Goal: Task Accomplishment & Management: Complete application form

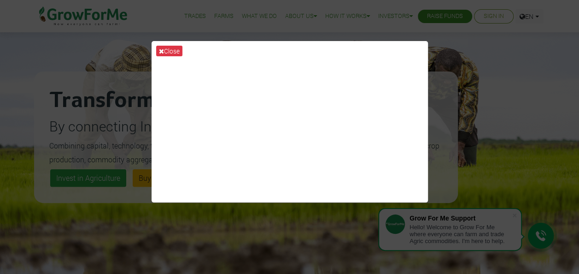
click at [454, 87] on div "Close" at bounding box center [289, 137] width 579 height 274
click at [163, 52] on icon at bounding box center [161, 51] width 5 height 6
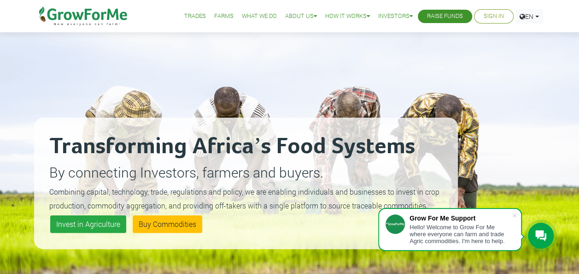
click at [214, 18] on link "Farms" at bounding box center [223, 17] width 19 height 10
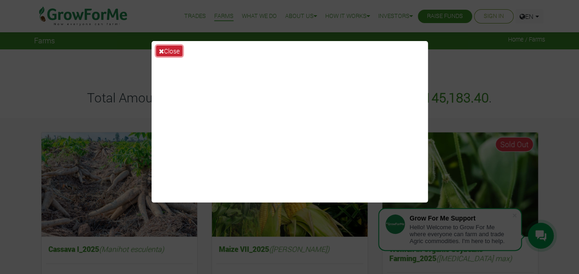
click at [161, 52] on icon at bounding box center [161, 51] width 5 height 6
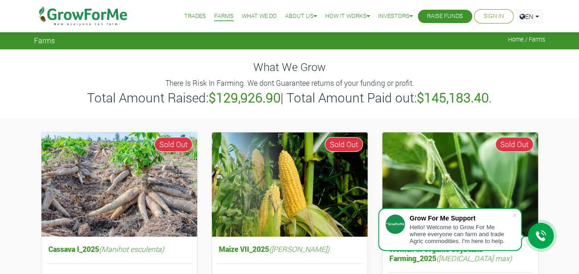
click at [487, 12] on link "Sign In" at bounding box center [494, 17] width 20 height 10
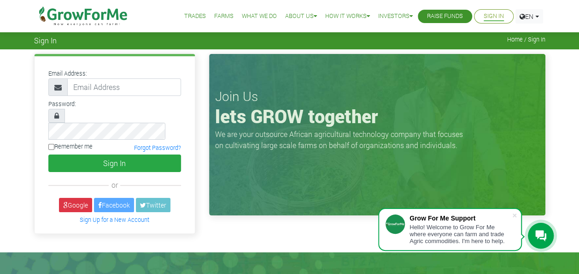
type input "soyinkahabeeb31@gmail.com"
click at [48, 144] on input "Remember me" at bounding box center [51, 147] width 6 height 6
checkbox input "true"
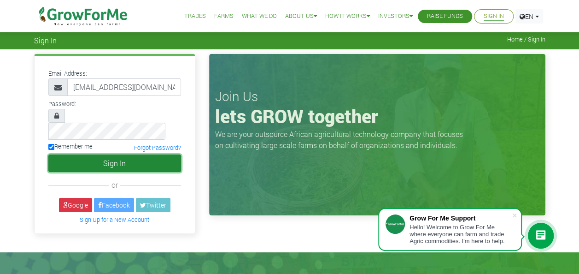
click at [94, 154] on button "Sign In" at bounding box center [114, 163] width 133 height 18
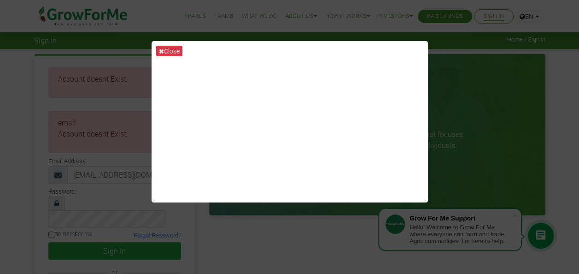
click at [269, 235] on div "Close" at bounding box center [289, 137] width 579 height 274
click at [531, 145] on div "Close" at bounding box center [289, 137] width 579 height 274
click at [11, 75] on div "Close" at bounding box center [289, 137] width 579 height 274
click at [160, 49] on icon at bounding box center [161, 51] width 5 height 6
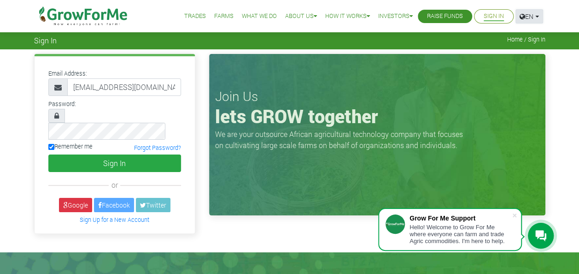
click at [534, 18] on link "EN" at bounding box center [530, 16] width 28 height 14
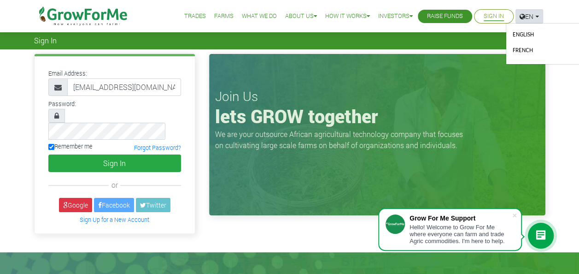
click at [524, 35] on link "English" at bounding box center [543, 36] width 62 height 14
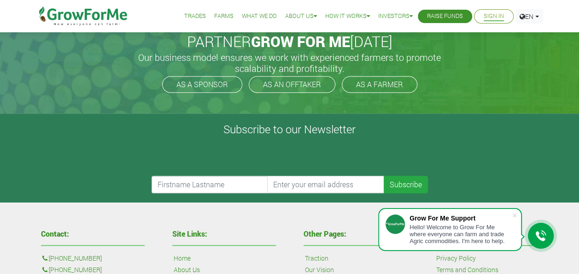
scroll to position [240, 0]
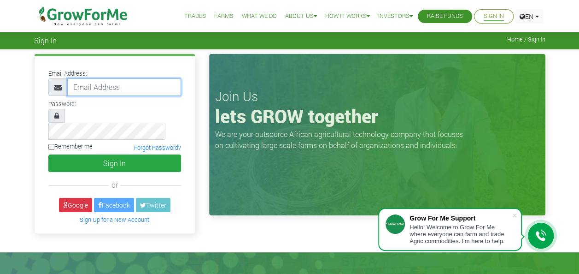
click at [109, 82] on input "email" at bounding box center [124, 87] width 114 height 18
click at [327, 134] on p "We are your outsource African agricultural technology company that focuses on c…" at bounding box center [341, 140] width 253 height 22
click at [88, 85] on input "email" at bounding box center [124, 87] width 114 height 18
type input "[EMAIL_ADDRESS][DOMAIN_NAME]"
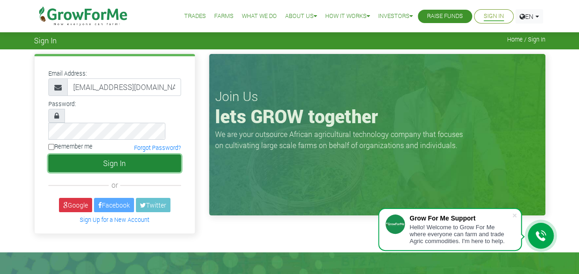
click at [66, 154] on button "Sign In" at bounding box center [114, 163] width 133 height 18
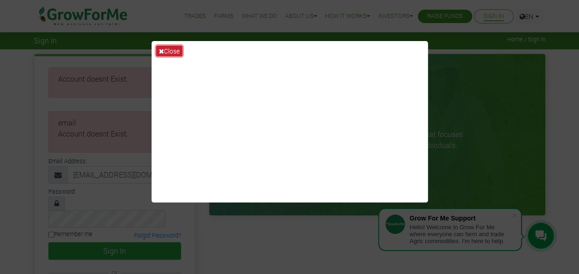
click at [159, 51] on icon at bounding box center [161, 51] width 5 height 6
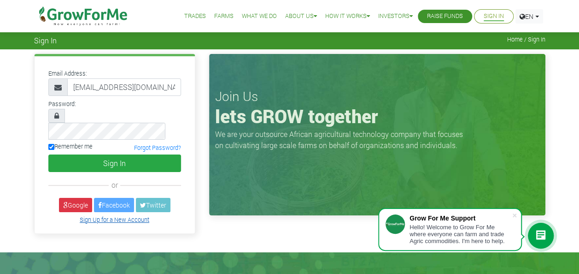
click at [107, 216] on link "Sign Up for a New Account" at bounding box center [115, 219] width 70 height 7
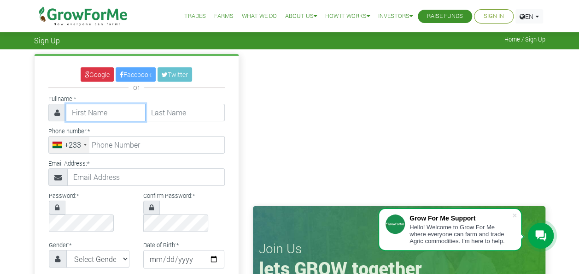
click at [90, 110] on input "text" at bounding box center [106, 113] width 80 height 18
type input "[PERSON_NAME]"
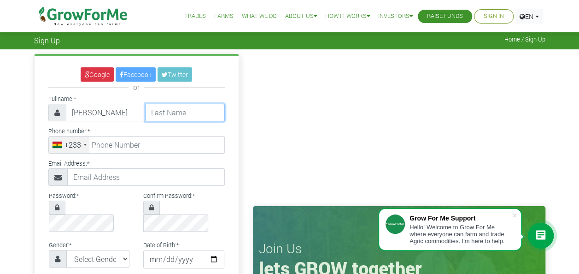
type input "[PERSON_NAME]"
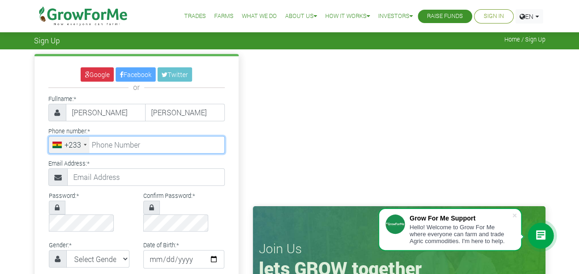
type input "0553811417"
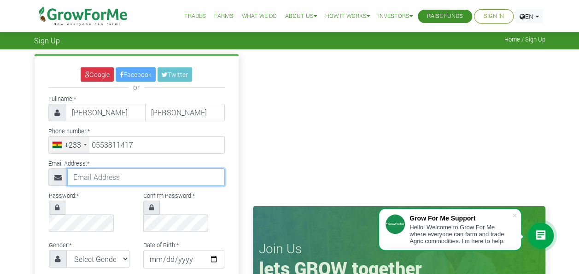
type input "[EMAIL_ADDRESS][DOMAIN_NAME]"
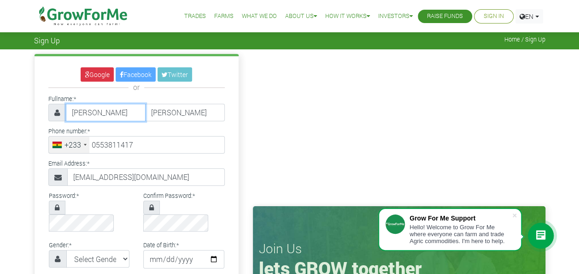
type input "55 381 1417"
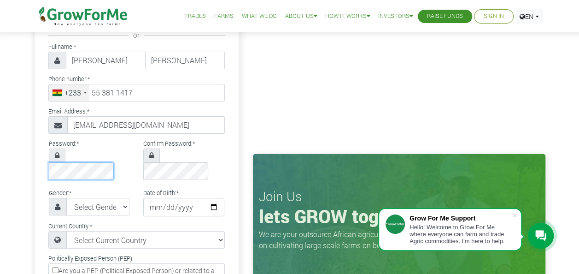
scroll to position [0, 7]
click at [171, 165] on div "Password: * Confirm Password: *" at bounding box center [137, 161] width 204 height 49
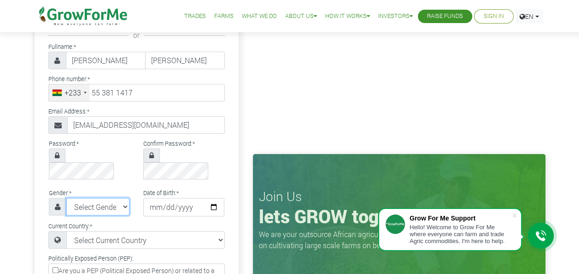
click at [113, 198] on select "Select Gender [DEMOGRAPHIC_DATA] [DEMOGRAPHIC_DATA]" at bounding box center [98, 207] width 64 height 18
select select "[DEMOGRAPHIC_DATA]"
click at [66, 198] on select "Select Gender [DEMOGRAPHIC_DATA] [DEMOGRAPHIC_DATA]" at bounding box center [98, 207] width 64 height 18
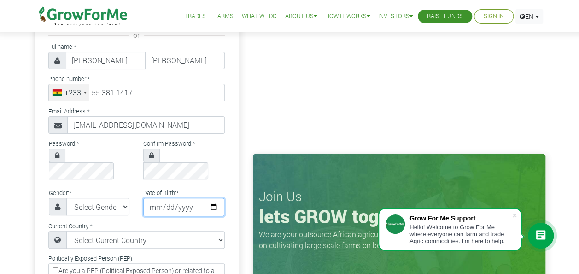
click at [153, 198] on input "date" at bounding box center [183, 207] width 81 height 18
click at [155, 198] on input "date" at bounding box center [183, 207] width 81 height 18
click at [171, 198] on input "date" at bounding box center [183, 207] width 81 height 18
click at [159, 198] on input "date" at bounding box center [183, 207] width 81 height 18
type input "2000-12-25"
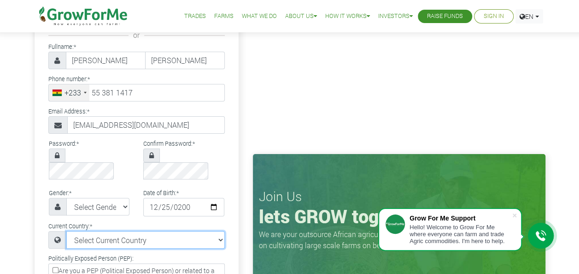
click at [116, 231] on select "Select Current Country Afghanistan Albania Algeria American Samoa Andorra Angol…" at bounding box center [145, 240] width 158 height 18
select select "[GEOGRAPHIC_DATA]"
click at [66, 231] on select "Select Current Country Afghanistan Albania Algeria American Samoa Andorra Angol…" at bounding box center [145, 240] width 158 height 18
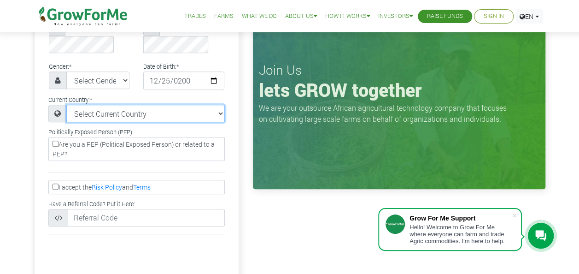
scroll to position [179, 0]
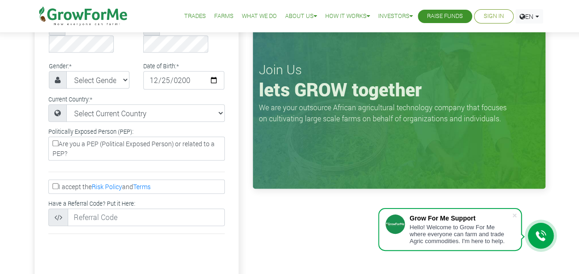
click at [55, 183] on input "I accept the Risk Policy and Terms" at bounding box center [56, 186] width 6 height 6
checkbox input "true"
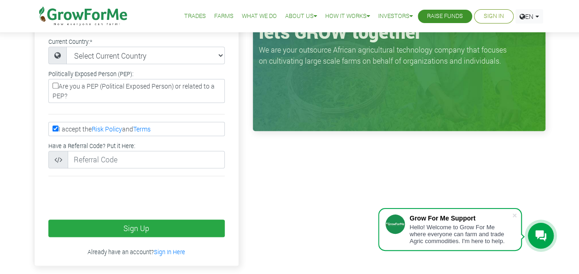
scroll to position [254, 0]
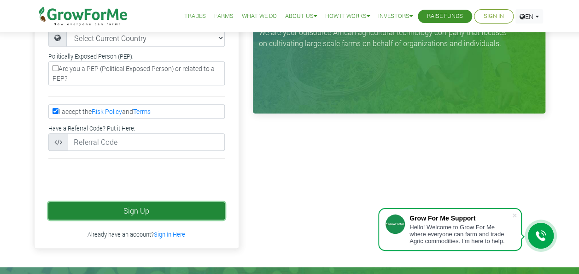
click at [147, 202] on button "Sign Up" at bounding box center [136, 211] width 176 height 18
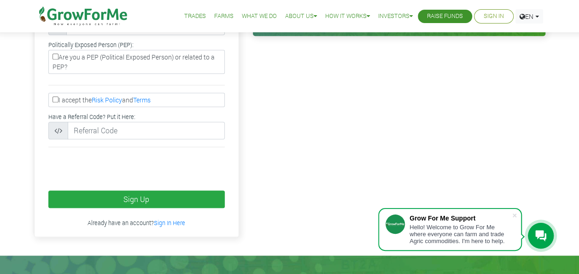
scroll to position [333, 0]
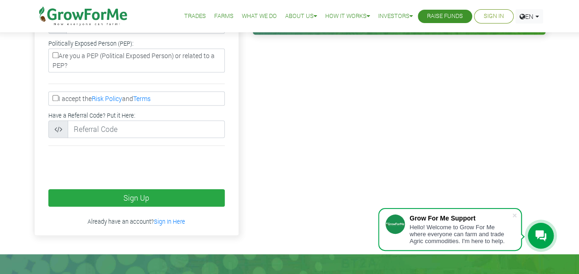
type input "55 381 1417"
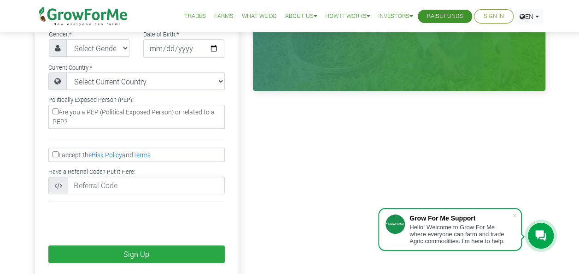
scroll to position [276, 0]
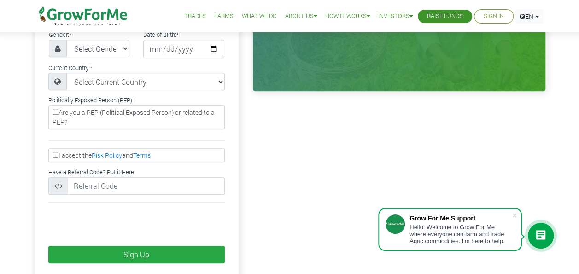
click at [53, 152] on input "I accept the Risk Policy and Terms" at bounding box center [56, 155] width 6 height 6
checkbox input "true"
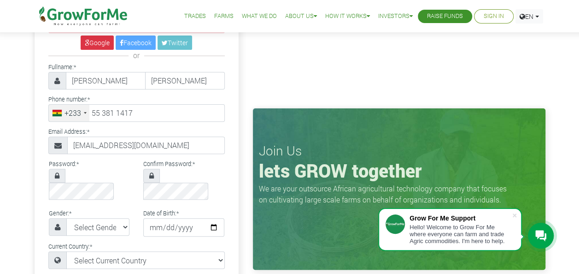
scroll to position [149, 0]
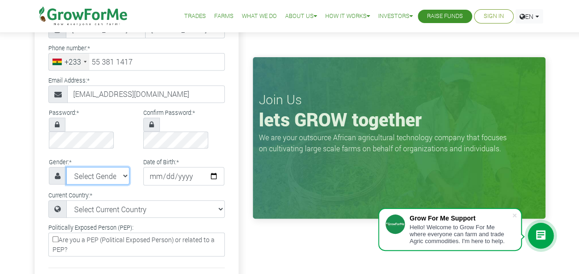
click at [92, 167] on select "Select Gender [DEMOGRAPHIC_DATA] [DEMOGRAPHIC_DATA]" at bounding box center [98, 176] width 64 height 18
select select "[DEMOGRAPHIC_DATA]"
click at [66, 167] on select "Select Gender [DEMOGRAPHIC_DATA] [DEMOGRAPHIC_DATA]" at bounding box center [98, 176] width 64 height 18
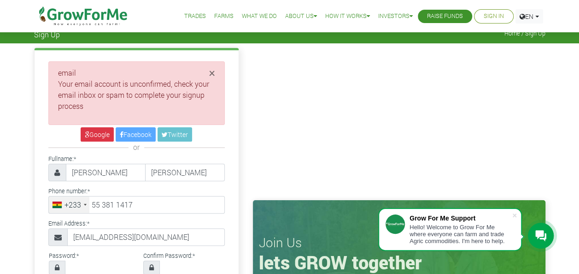
scroll to position [0, 0]
